Goal: Find specific page/section: Find specific page/section

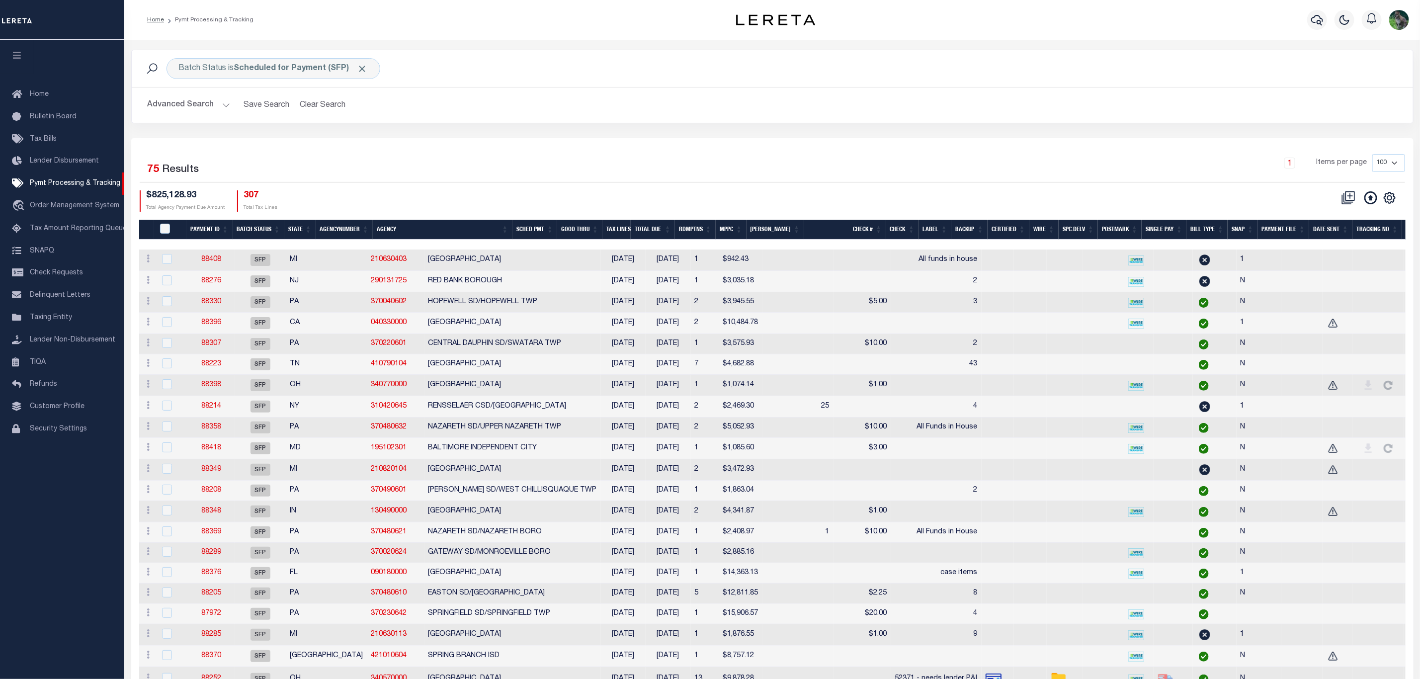
click at [923, 169] on div "1 Items per page 100 200 500 1000" at bounding box center [932, 167] width 945 height 26
click at [579, 120] on div "Advanced Search Save Search Clear Search Batch ID Equals Equals Is Not Equal To…" at bounding box center [772, 104] width 1281 height 35
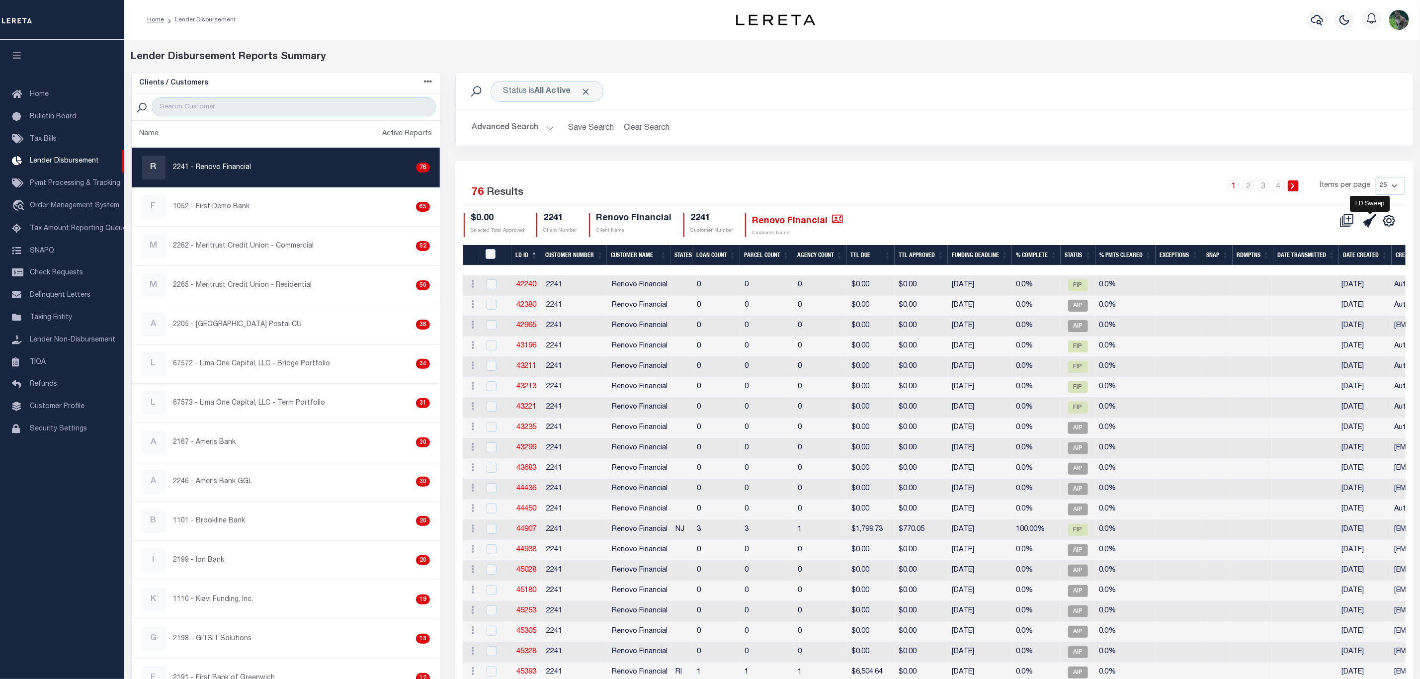
click at [1363, 219] on icon at bounding box center [1370, 221] width 14 height 14
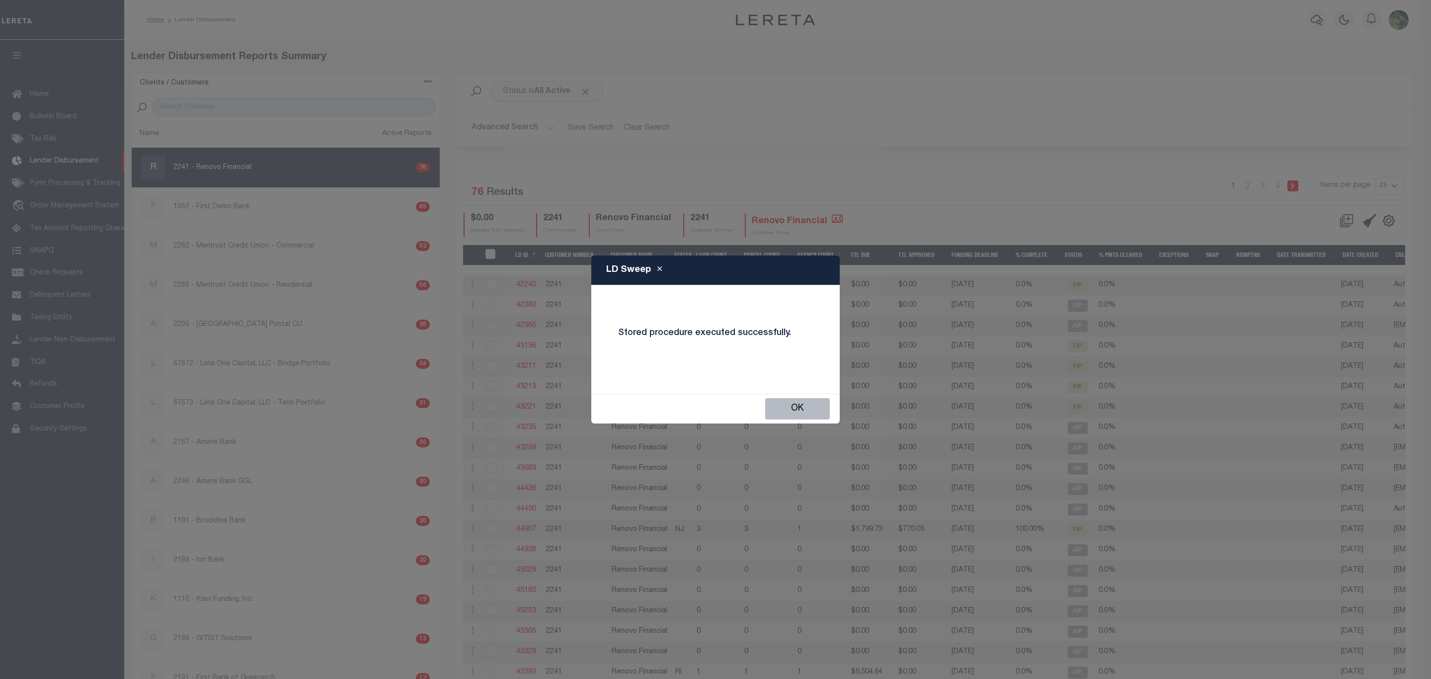
click at [823, 403] on button "OK" at bounding box center [797, 408] width 65 height 21
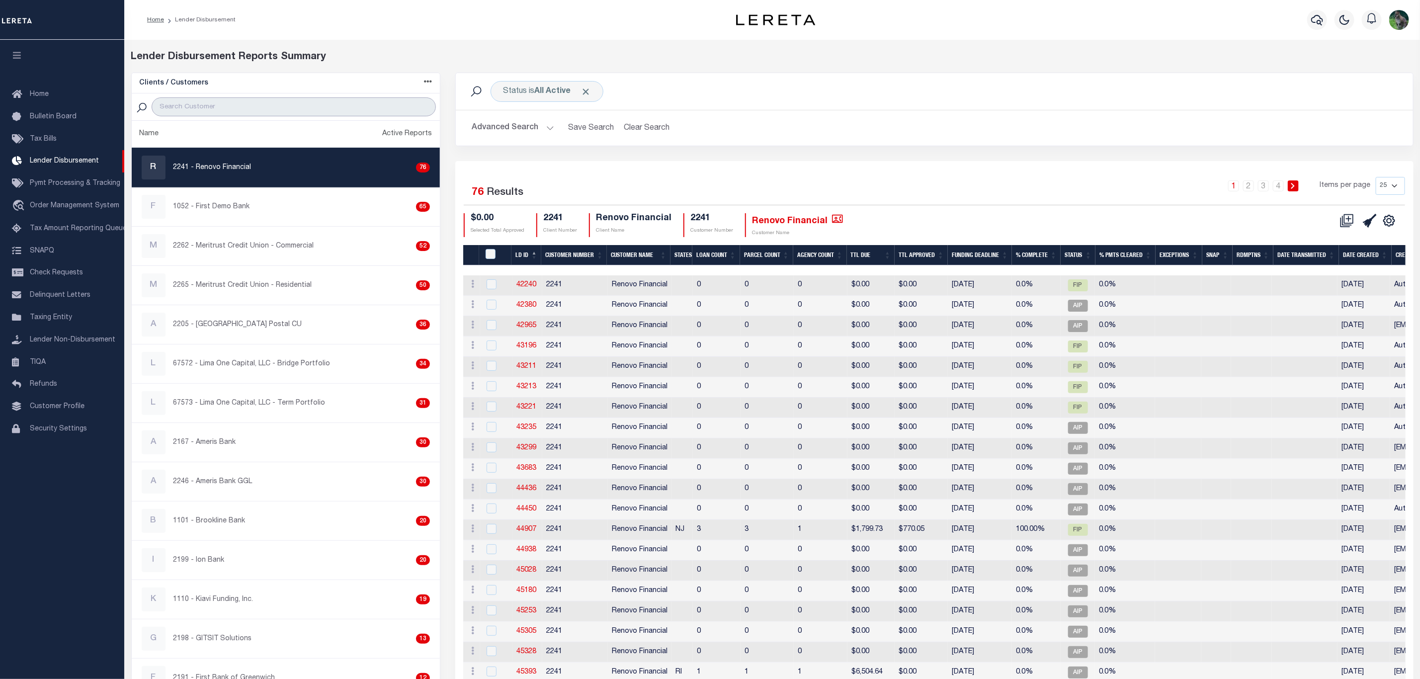
click at [253, 107] on input "search" at bounding box center [294, 106] width 284 height 19
type input "pcsb"
